Goal: Check status: Check status

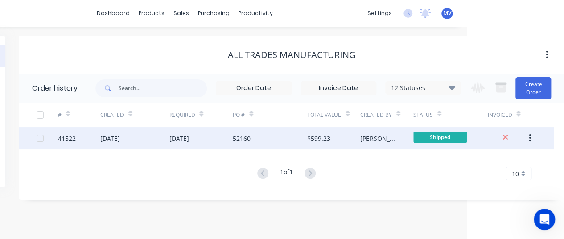
scroll to position [0, 97]
click at [253, 137] on div "52160" at bounding box center [270, 138] width 75 height 22
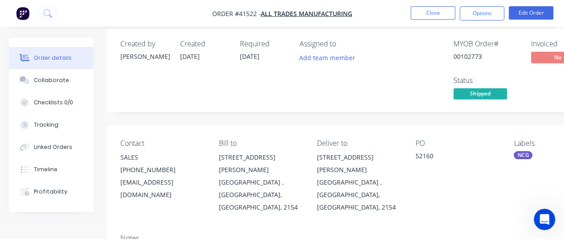
scroll to position [5, 0]
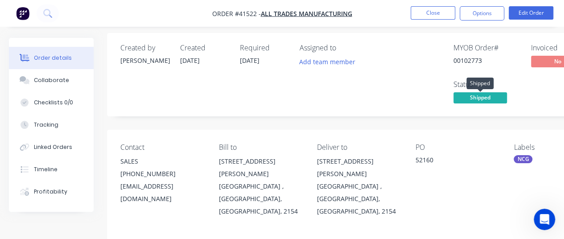
click at [476, 100] on span "Shipped" at bounding box center [481, 97] width 54 height 11
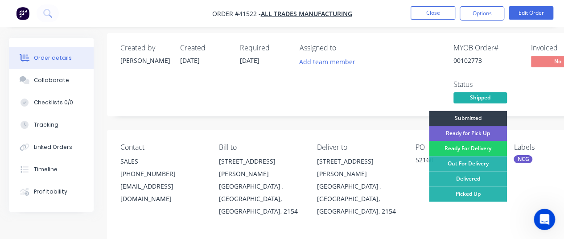
click at [346, 76] on div "Assigned to Add team member" at bounding box center [344, 75] width 89 height 62
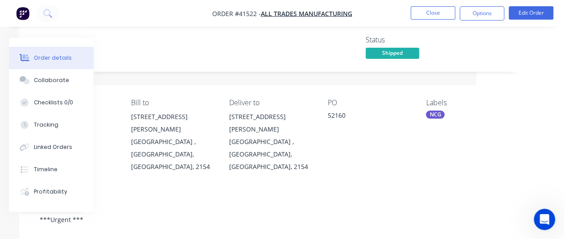
scroll to position [0, 88]
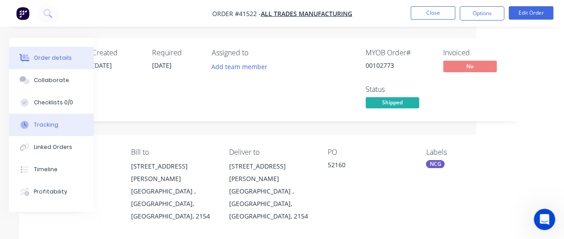
click at [39, 122] on div "Tracking" at bounding box center [46, 125] width 25 height 8
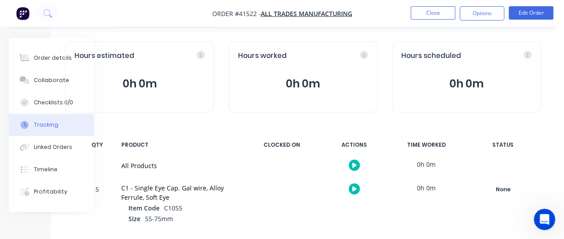
scroll to position [0, 56]
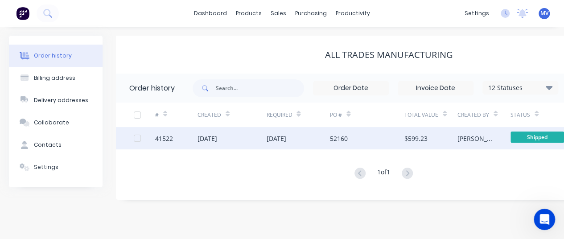
click at [217, 137] on div "[DATE]" at bounding box center [208, 138] width 20 height 9
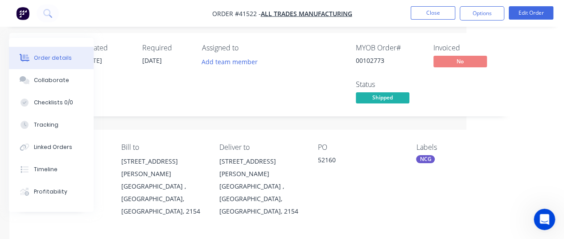
scroll to position [5, 99]
drag, startPoint x: 343, startPoint y: 161, endPoint x: 316, endPoint y: 159, distance: 26.4
click at [316, 159] on div "52160" at bounding box center [358, 161] width 84 height 12
copy div "52160"
